Goal: Transaction & Acquisition: Download file/media

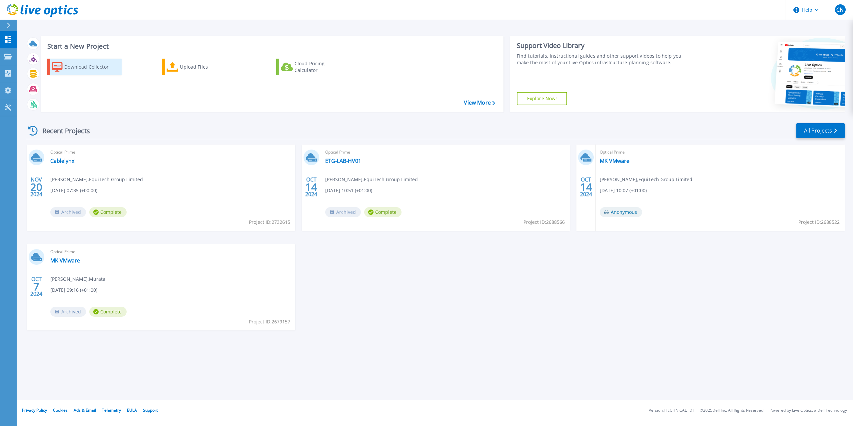
click at [87, 69] on div "Download Collector" at bounding box center [90, 66] width 53 height 13
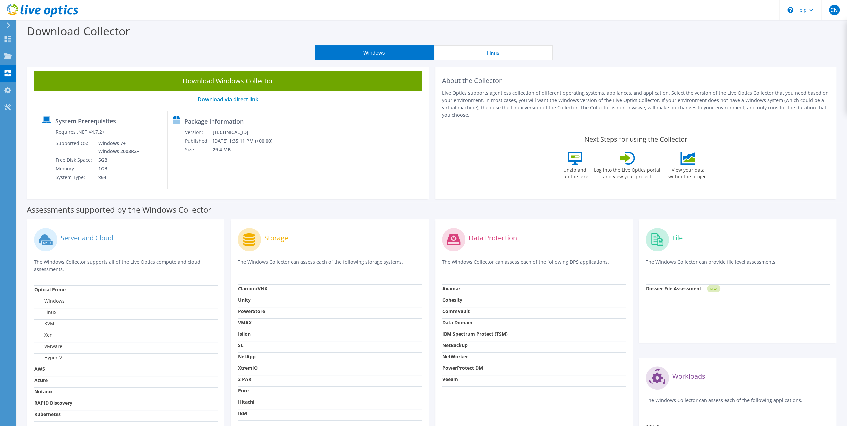
click at [480, 55] on button "Linux" at bounding box center [493, 52] width 119 height 15
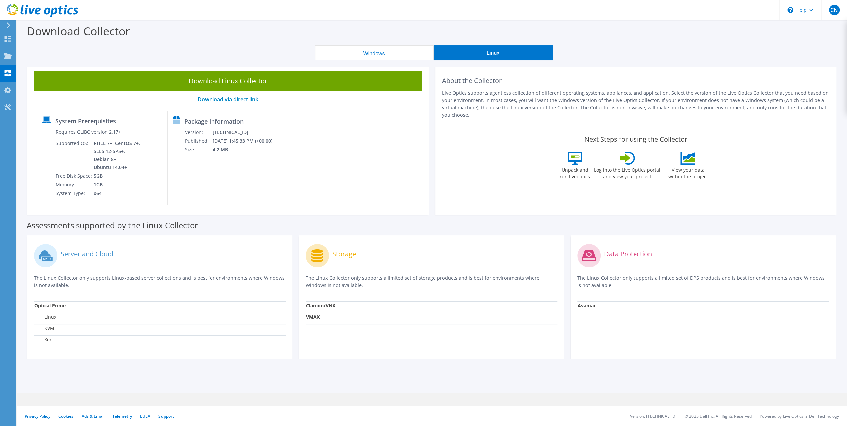
click at [410, 55] on button "Windows" at bounding box center [374, 52] width 119 height 15
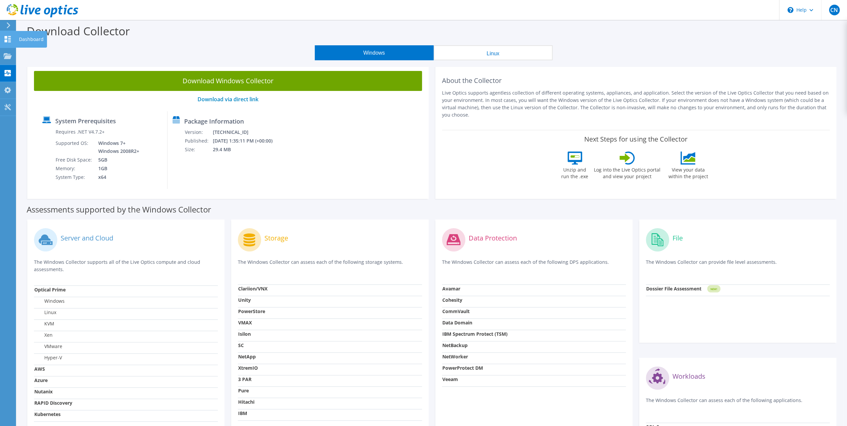
click at [4, 41] on icon at bounding box center [8, 39] width 8 height 6
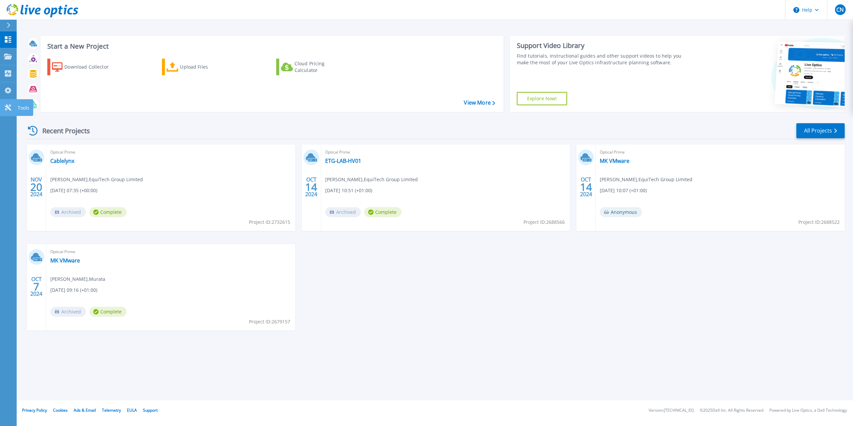
click at [11, 104] on link "Tools Tools" at bounding box center [8, 107] width 17 height 17
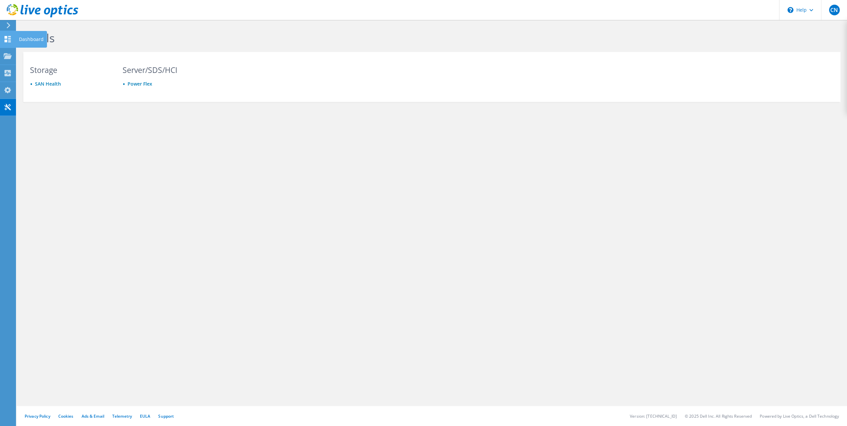
click at [11, 42] on icon at bounding box center [8, 39] width 8 height 6
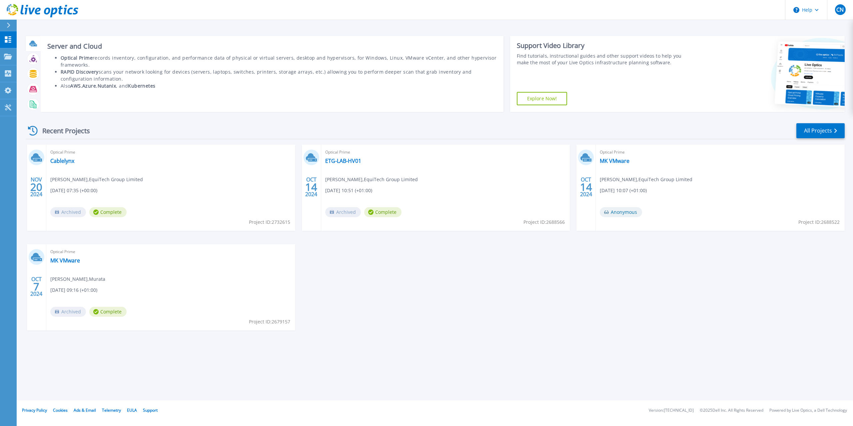
click at [35, 46] on icon at bounding box center [34, 45] width 6 height 2
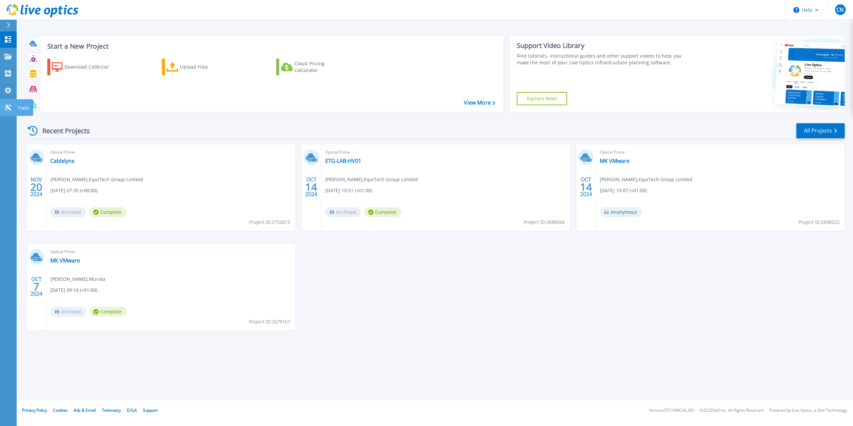
click at [15, 109] on link "Tools Tools" at bounding box center [8, 107] width 17 height 17
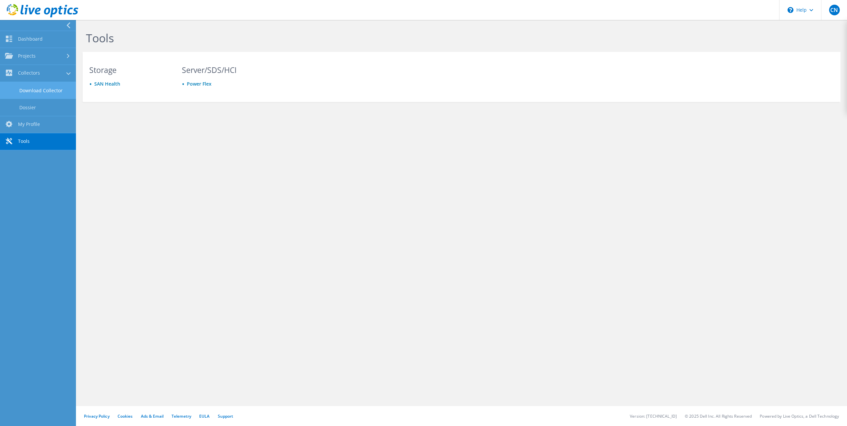
click at [24, 86] on link "Download Collector" at bounding box center [38, 90] width 76 height 17
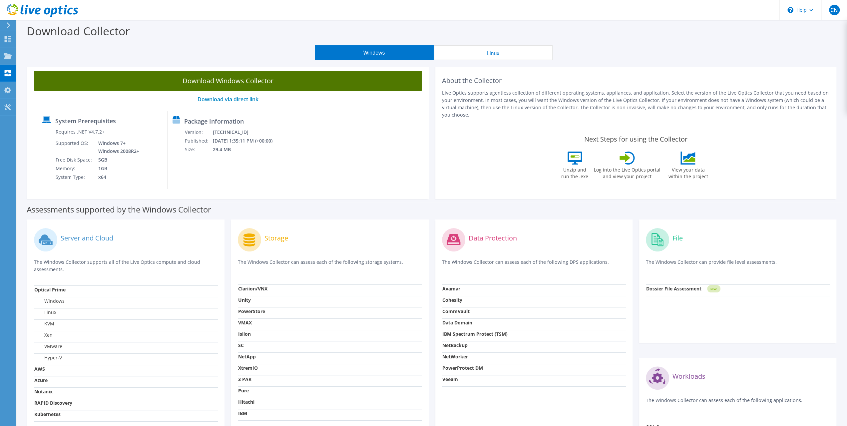
click at [245, 82] on link "Download Windows Collector" at bounding box center [228, 81] width 388 height 20
